Goal: Task Accomplishment & Management: Complete application form

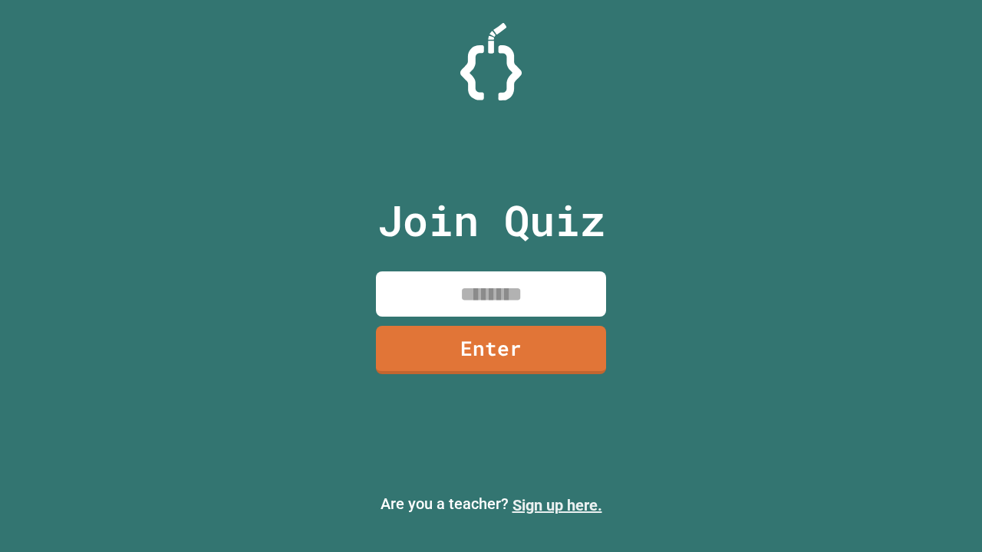
click at [557, 506] on link "Sign up here." at bounding box center [557, 505] width 90 height 18
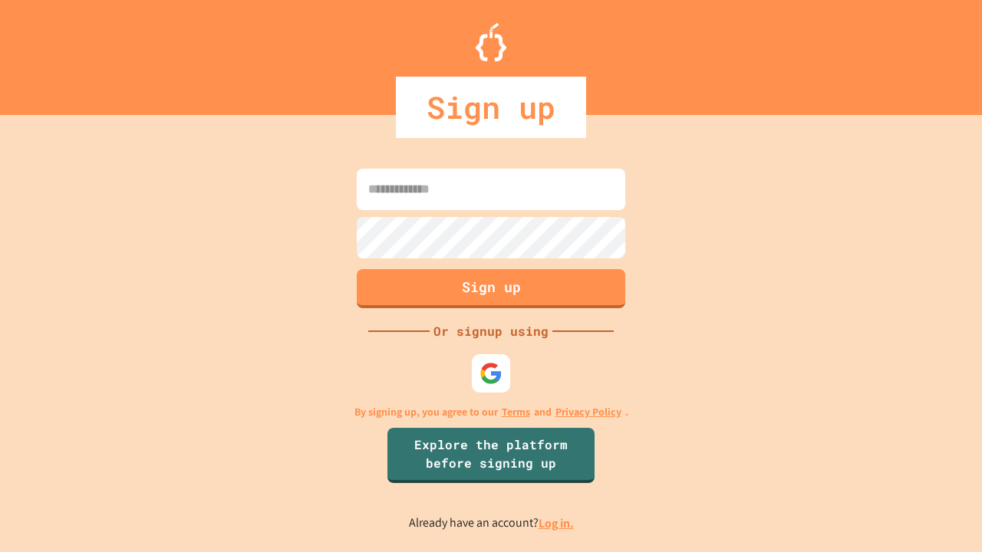
click at [557, 523] on link "Log in." at bounding box center [555, 523] width 35 height 16
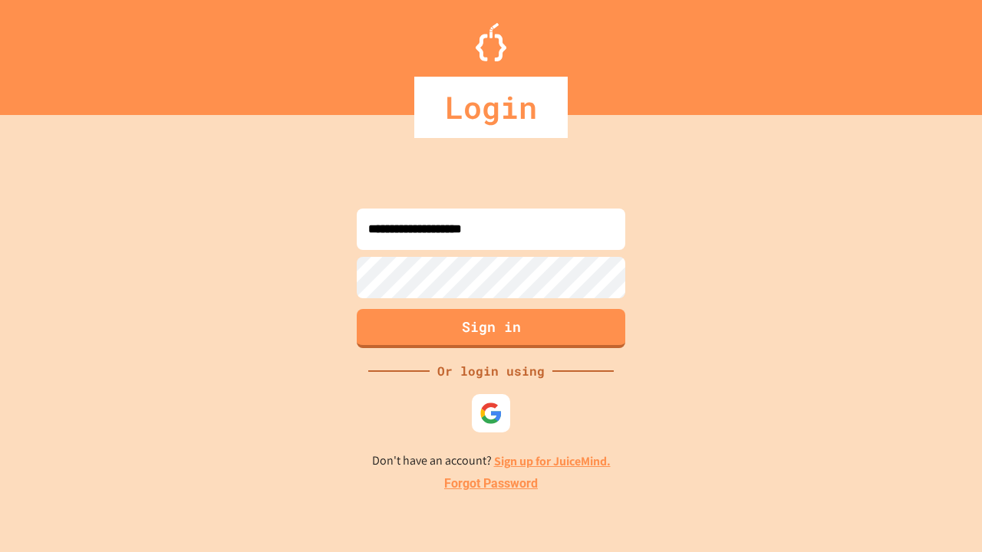
type input "**********"
